Goal: Task Accomplishment & Management: Manage account settings

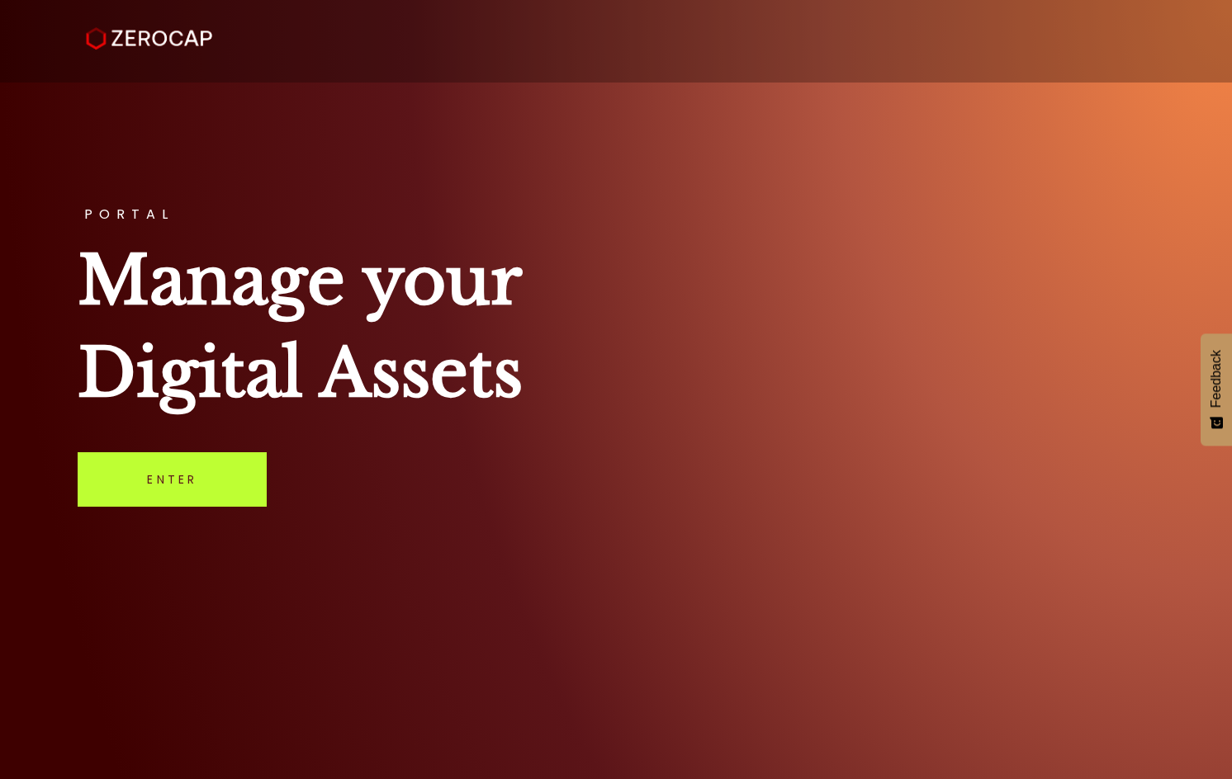
click at [221, 480] on link "Enter" at bounding box center [172, 479] width 189 height 54
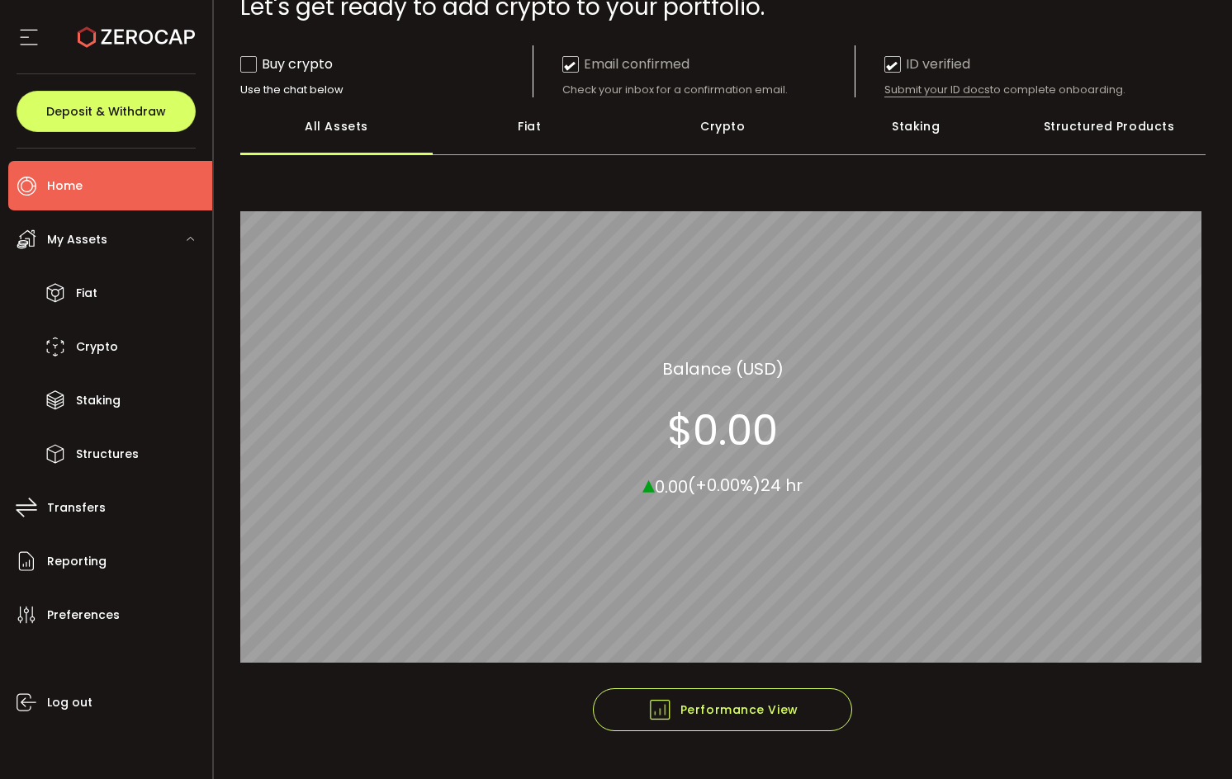
scroll to position [159, 0]
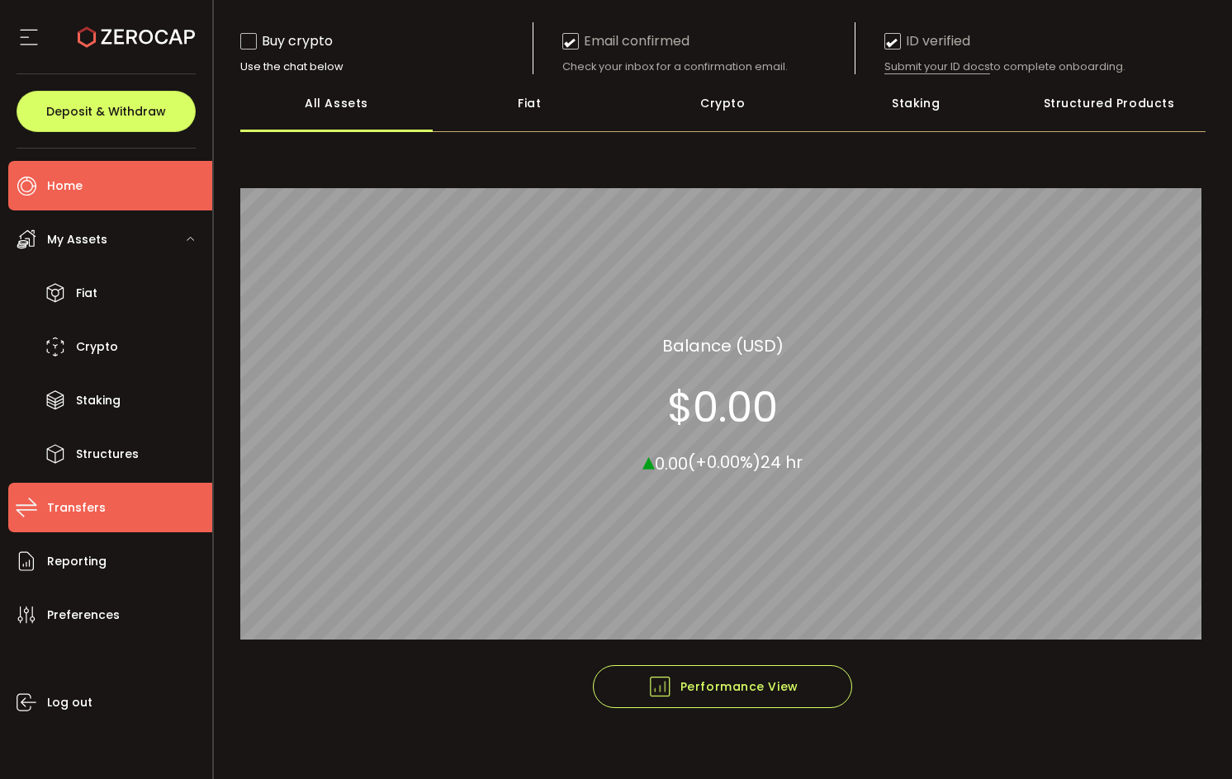
click at [113, 511] on li "Transfers" at bounding box center [110, 508] width 204 height 50
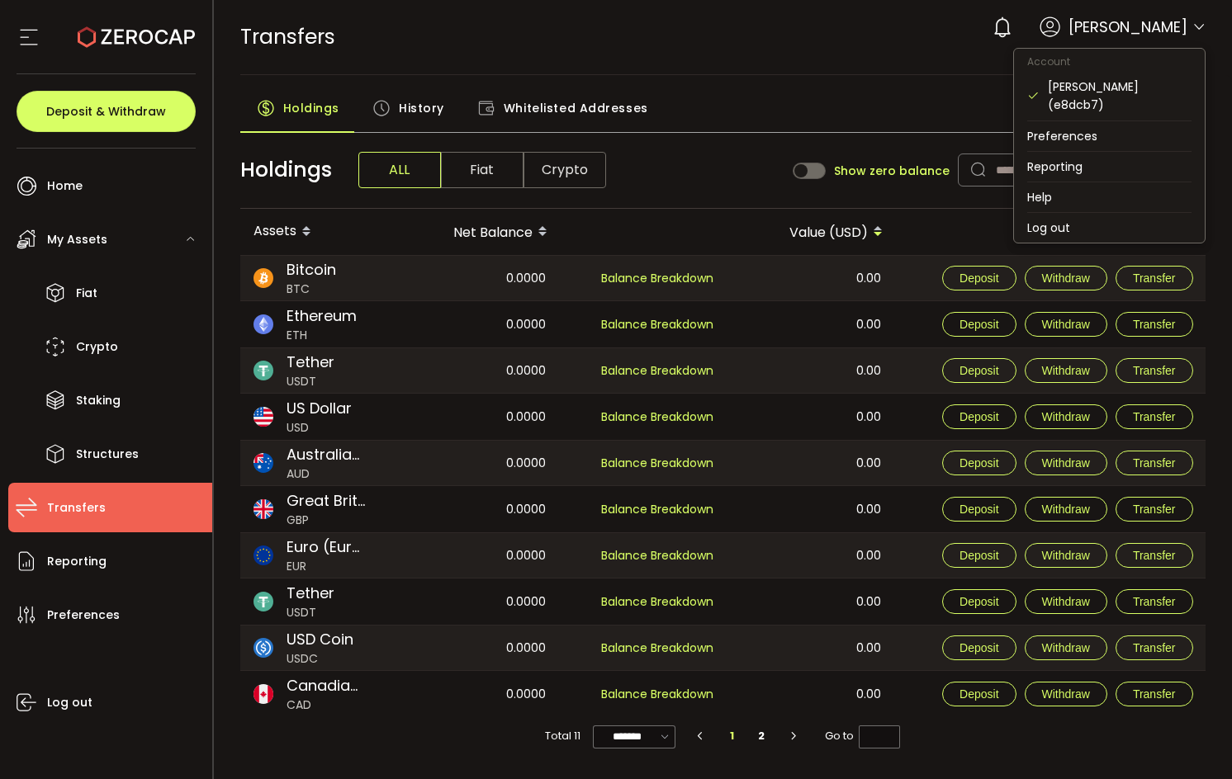
click at [1203, 26] on icon at bounding box center [1198, 27] width 13 height 13
click at [30, 46] on icon at bounding box center [29, 37] width 25 height 25
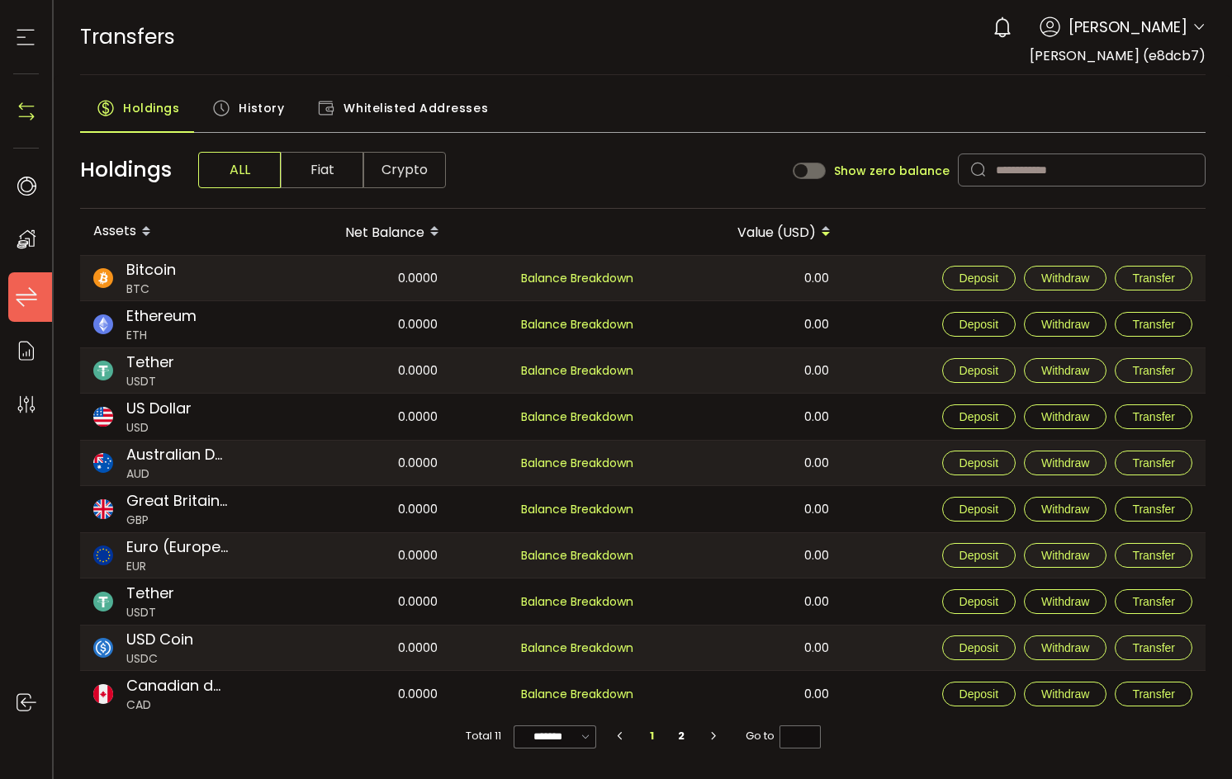
click at [31, 45] on icon at bounding box center [25, 37] width 25 height 25
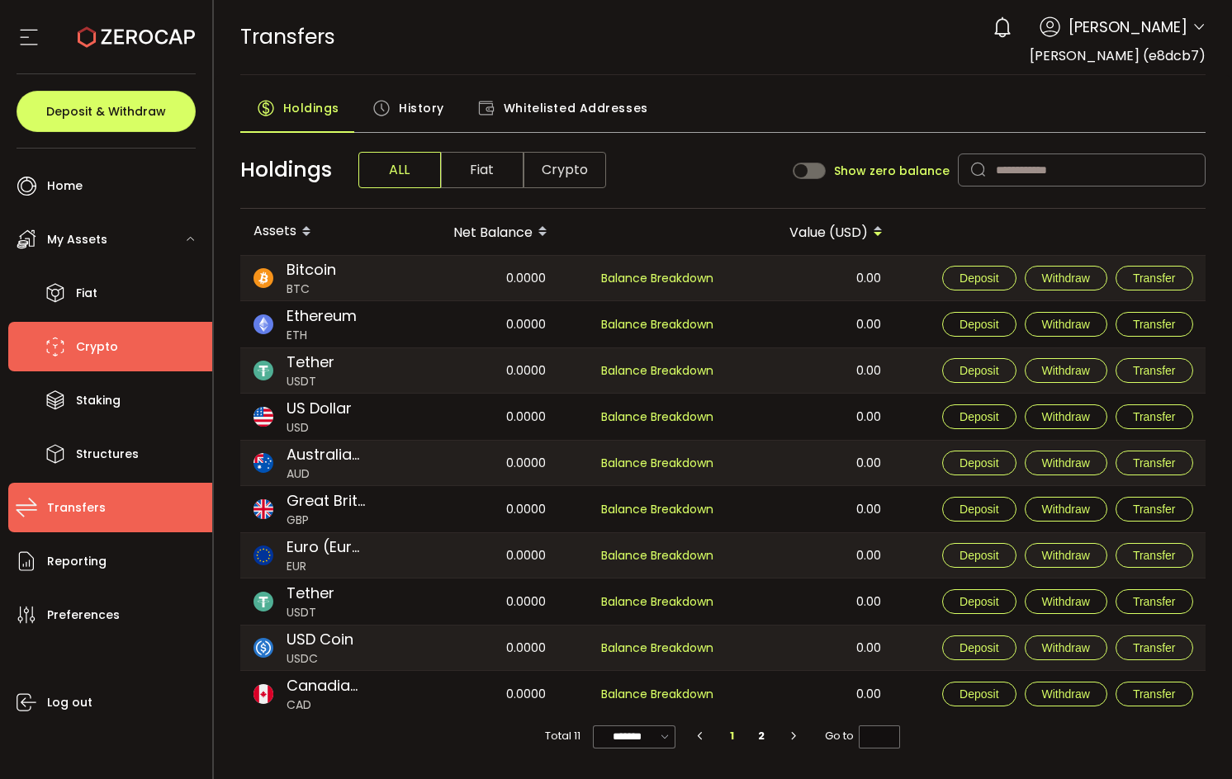
click at [146, 348] on li "Crypto" at bounding box center [110, 347] width 204 height 50
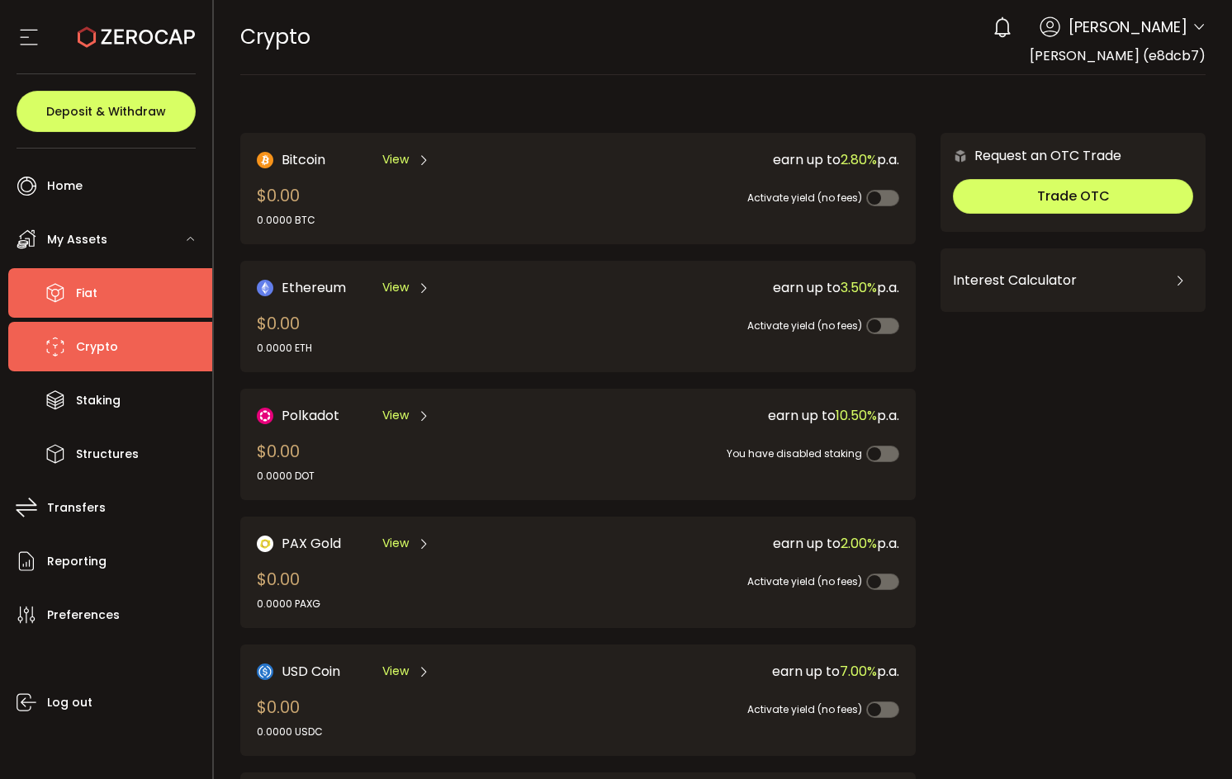
click at [116, 290] on li "Fiat" at bounding box center [110, 293] width 204 height 50
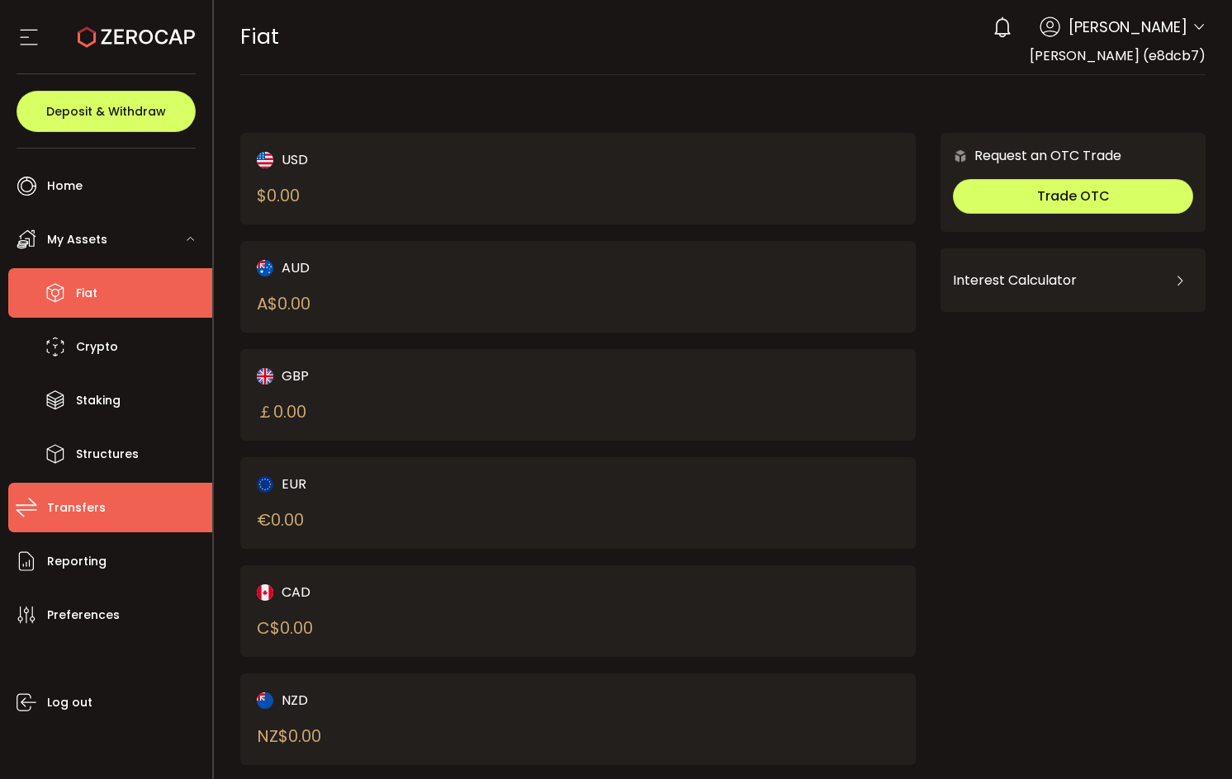
click at [111, 505] on li "Transfers" at bounding box center [110, 508] width 204 height 50
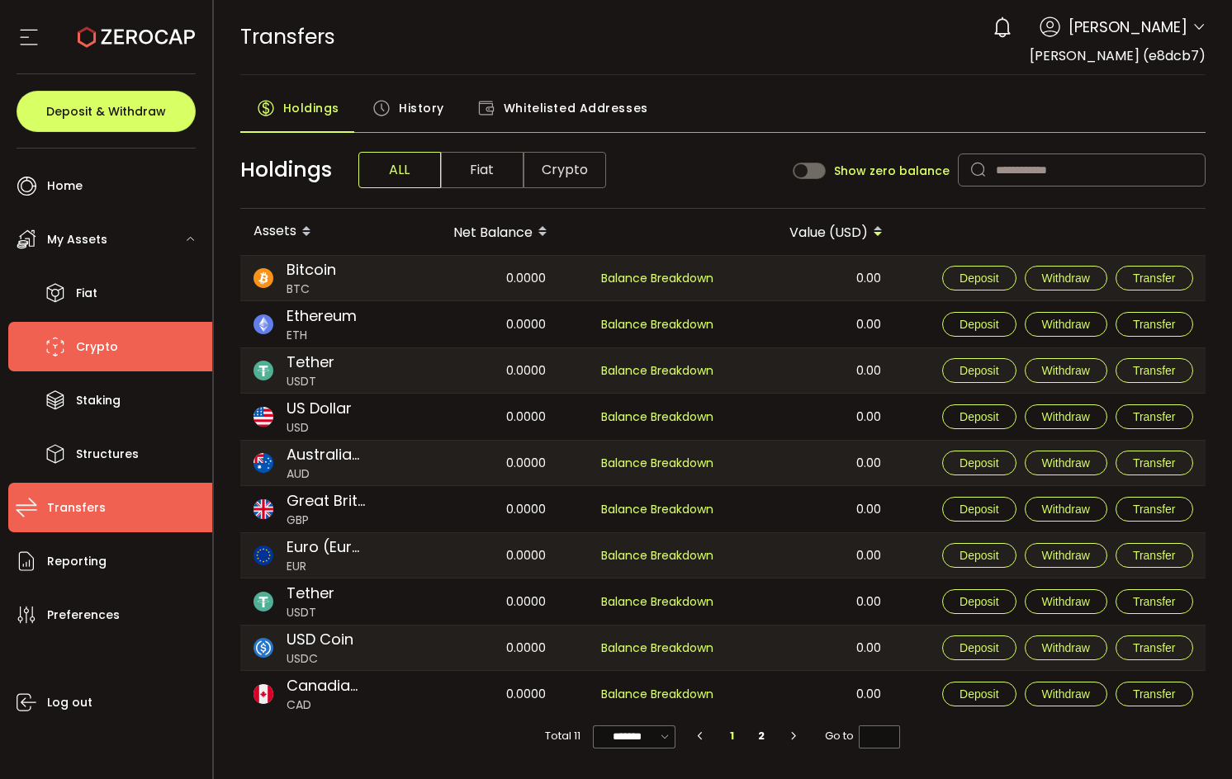
click at [102, 340] on span "Crypto" at bounding box center [97, 347] width 42 height 24
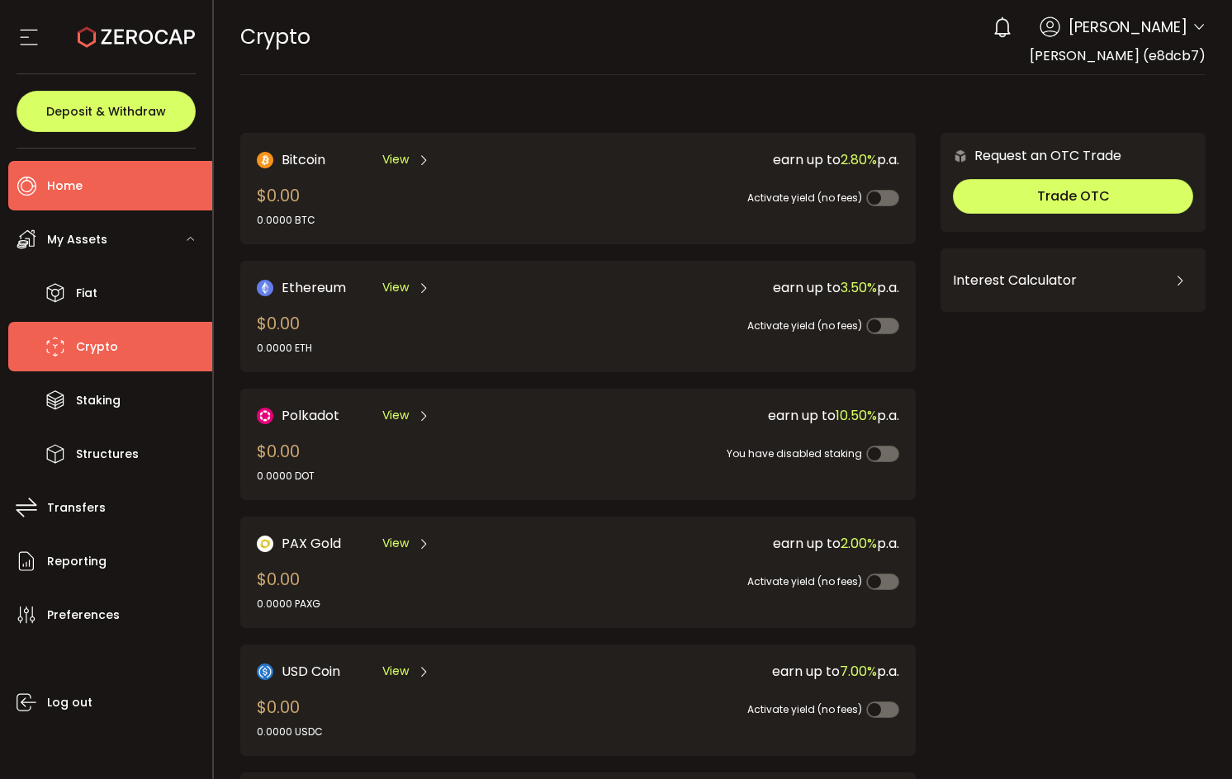
click at [131, 191] on li "Home" at bounding box center [110, 186] width 204 height 50
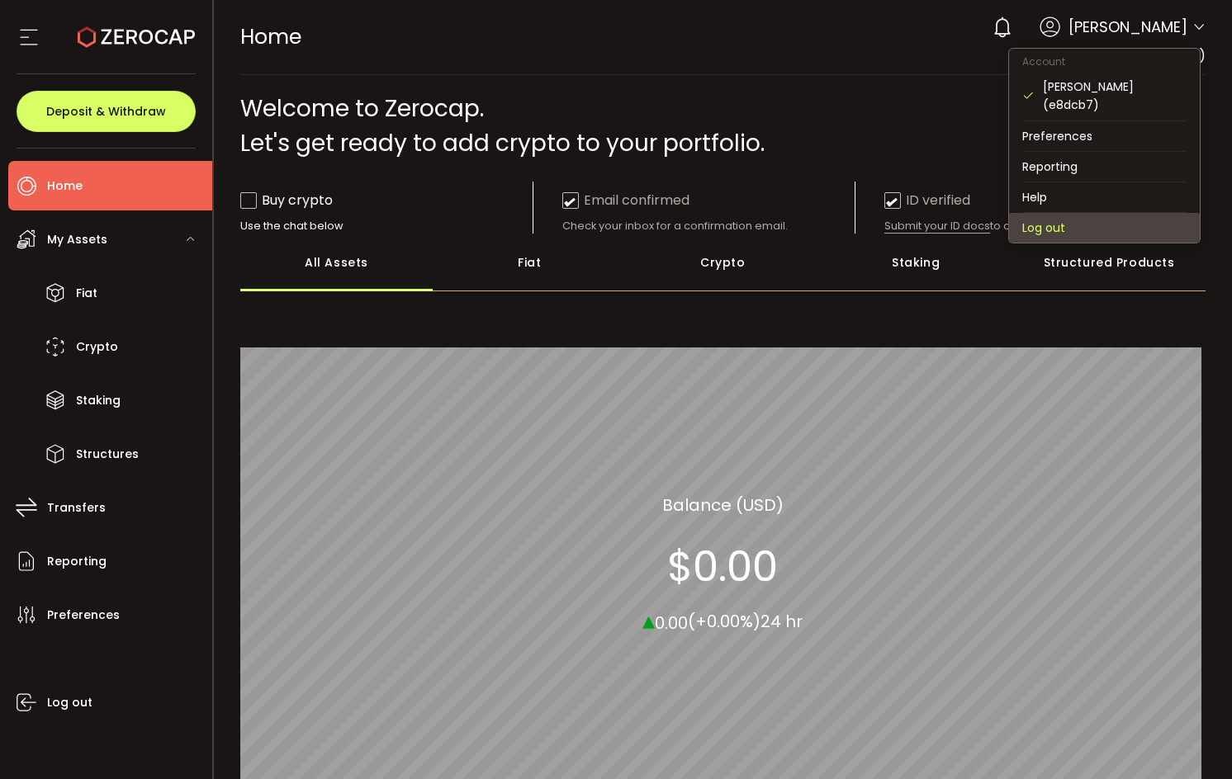
click at [1070, 213] on li "Log out" at bounding box center [1104, 228] width 191 height 30
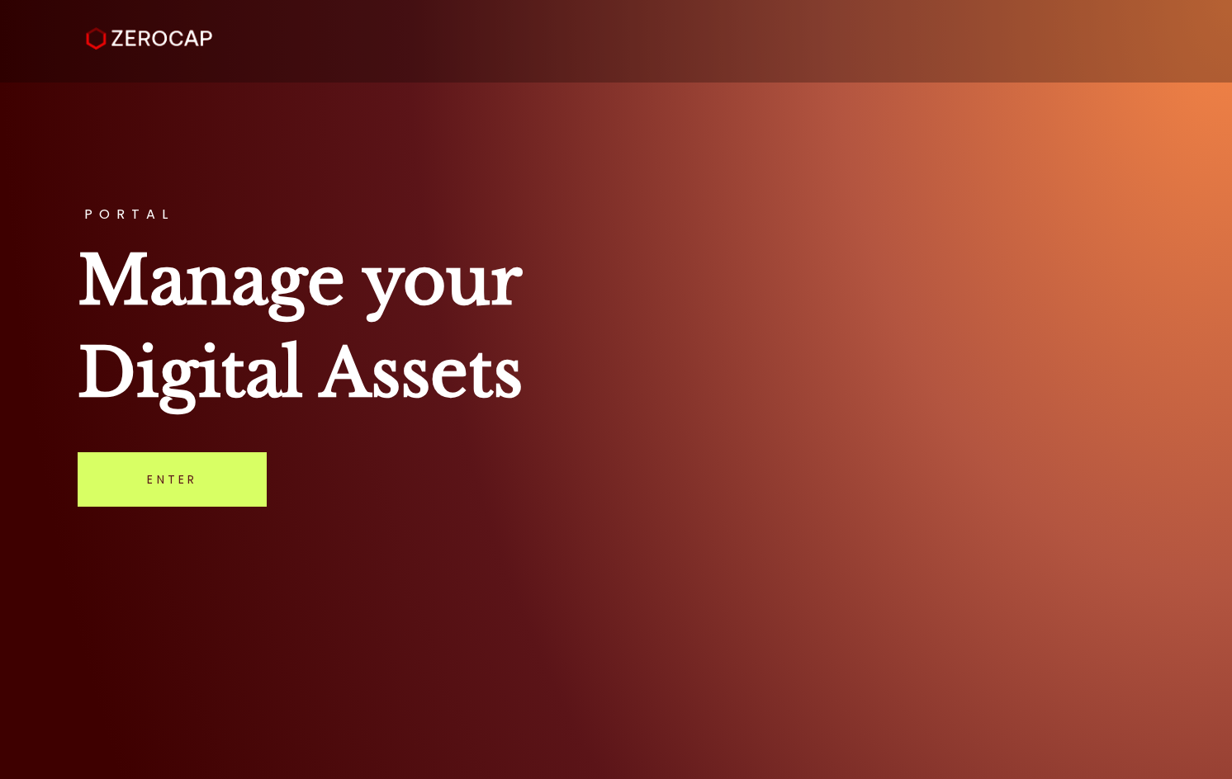
click at [165, 45] on img at bounding box center [149, 38] width 126 height 23
